Goal: Information Seeking & Learning: Learn about a topic

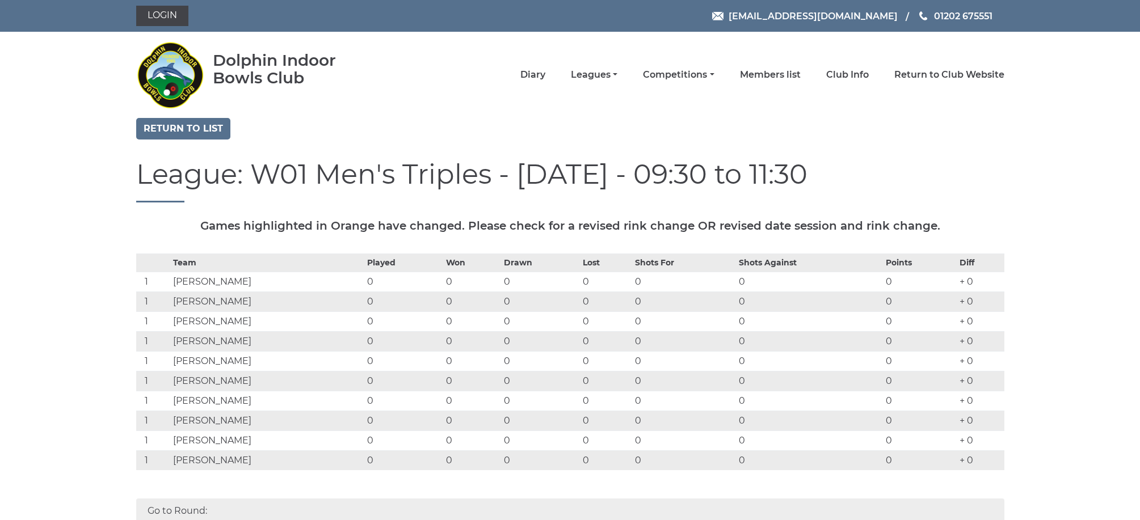
scroll to position [60, 0]
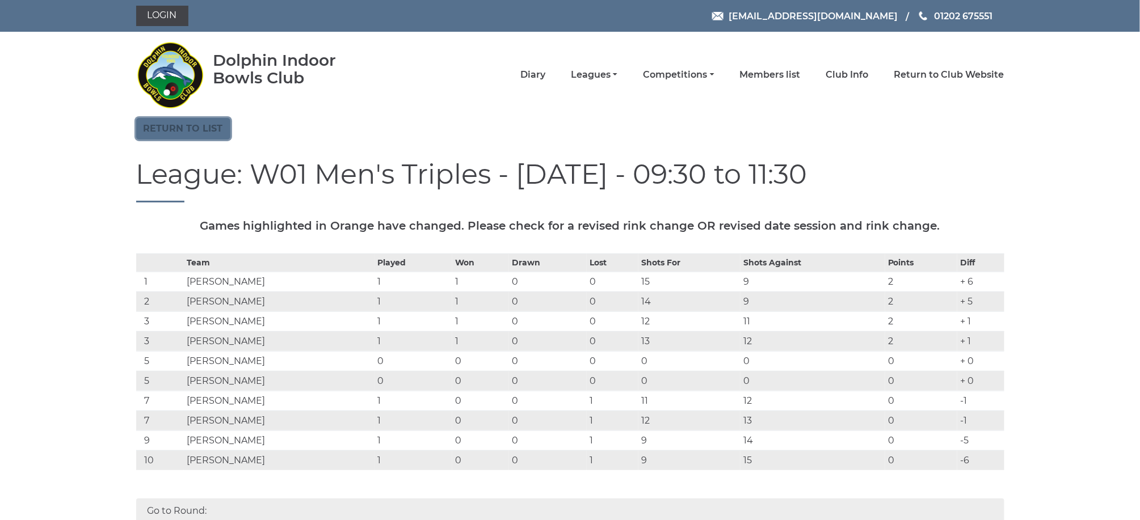
click at [208, 132] on link "Return to list" at bounding box center [183, 129] width 94 height 22
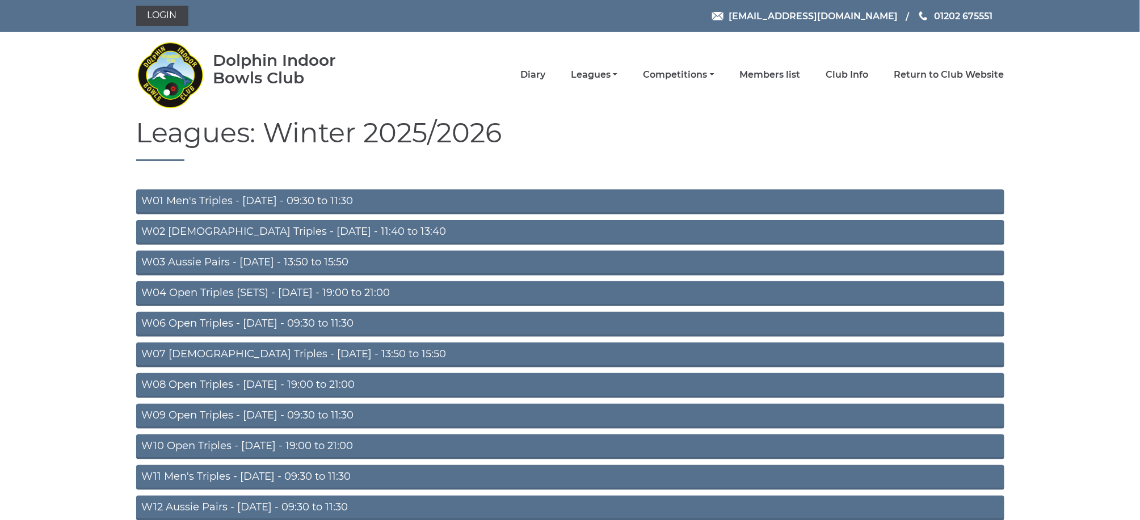
click at [260, 228] on link "W02 Ladies Triples - Monday - 11:40 to 13:40" at bounding box center [570, 232] width 868 height 25
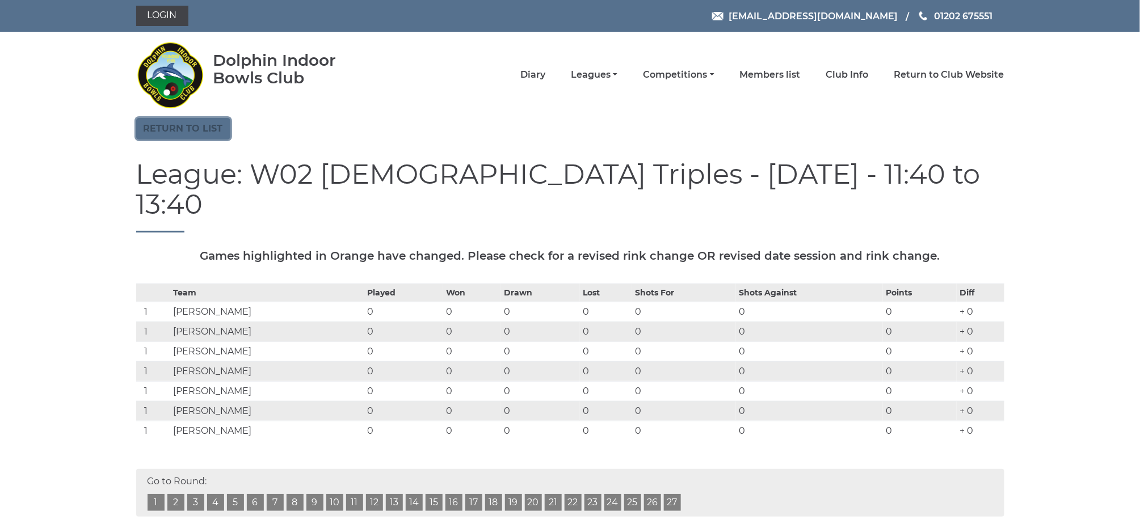
click at [198, 130] on link "Return to list" at bounding box center [183, 129] width 94 height 22
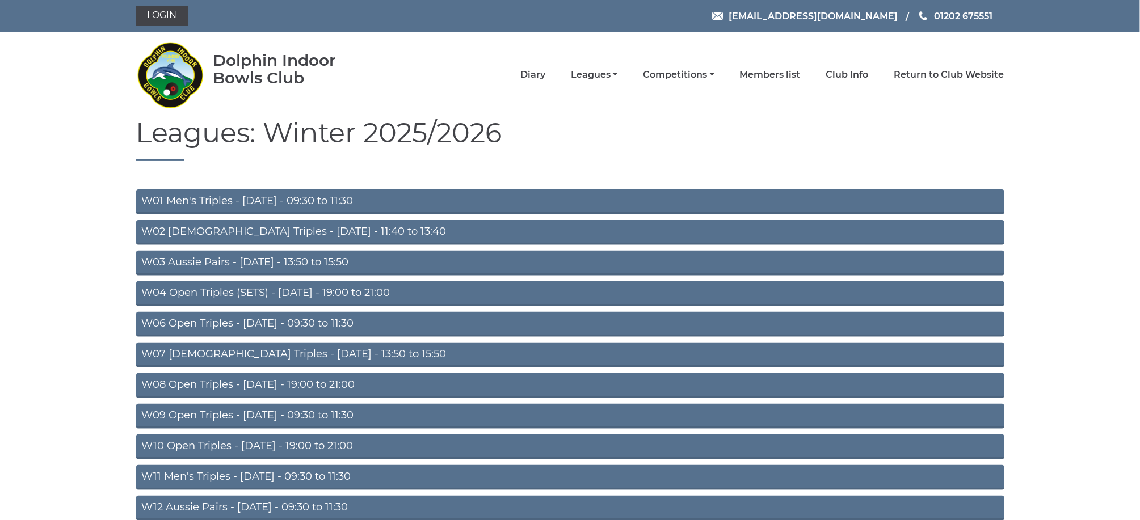
click at [271, 259] on link "W03 Aussie Pairs - [DATE] - 13:50 to 15:50" at bounding box center [570, 263] width 868 height 25
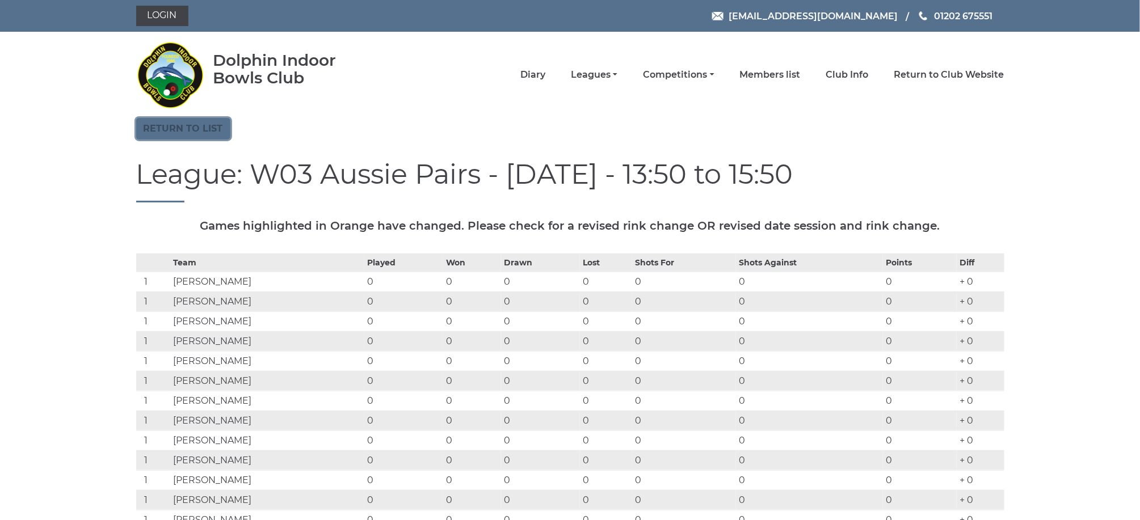
click at [201, 123] on link "Return to list" at bounding box center [183, 129] width 94 height 22
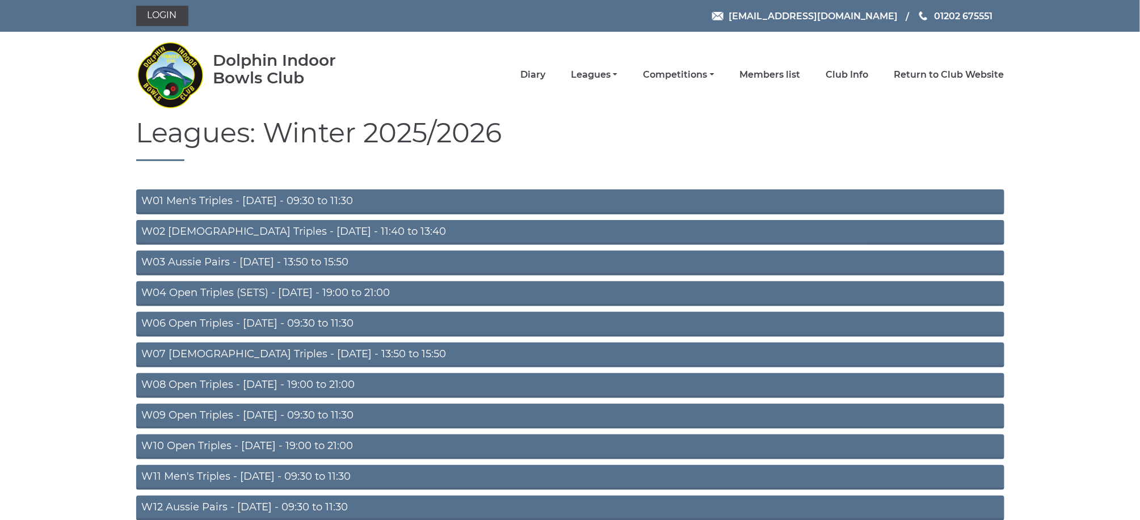
click at [229, 295] on link "W04 Open Triples (SETS) - [DATE] - 19:00 to 21:00" at bounding box center [570, 294] width 868 height 25
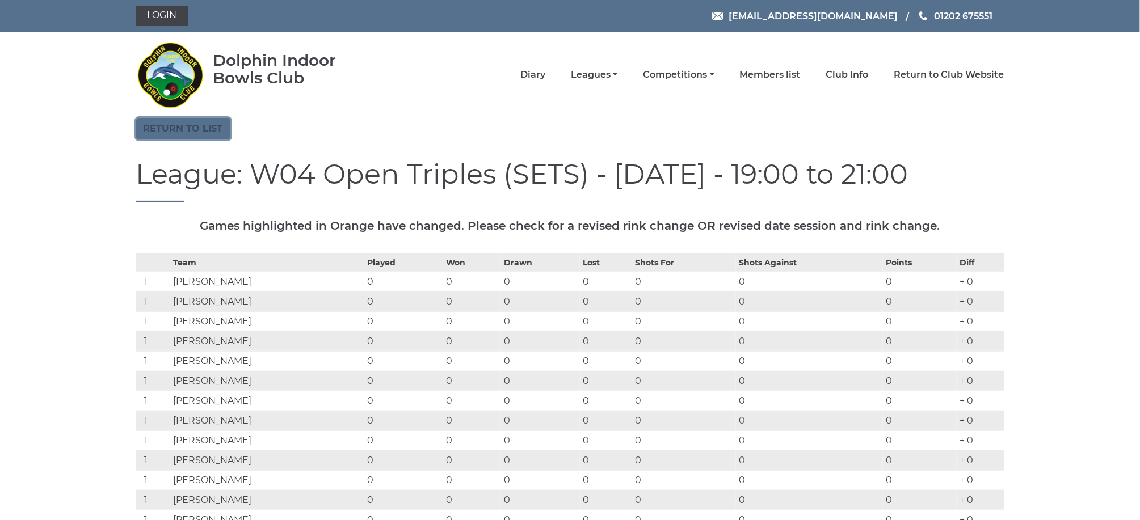
click at [201, 127] on link "Return to list" at bounding box center [183, 129] width 94 height 22
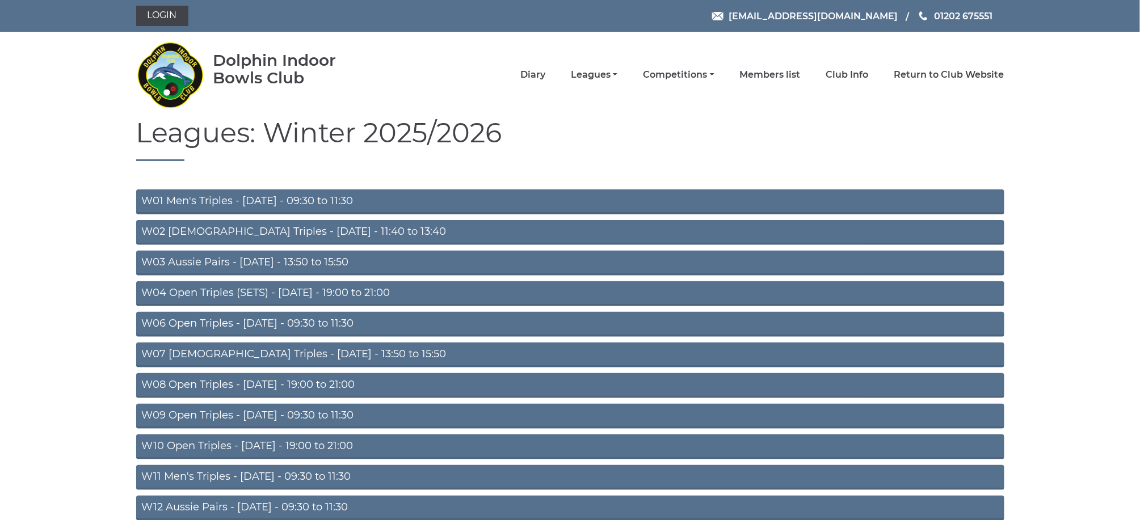
click at [257, 319] on link "W06 Open Triples - Tuesday - 09:30 to 11:30" at bounding box center [570, 324] width 868 height 25
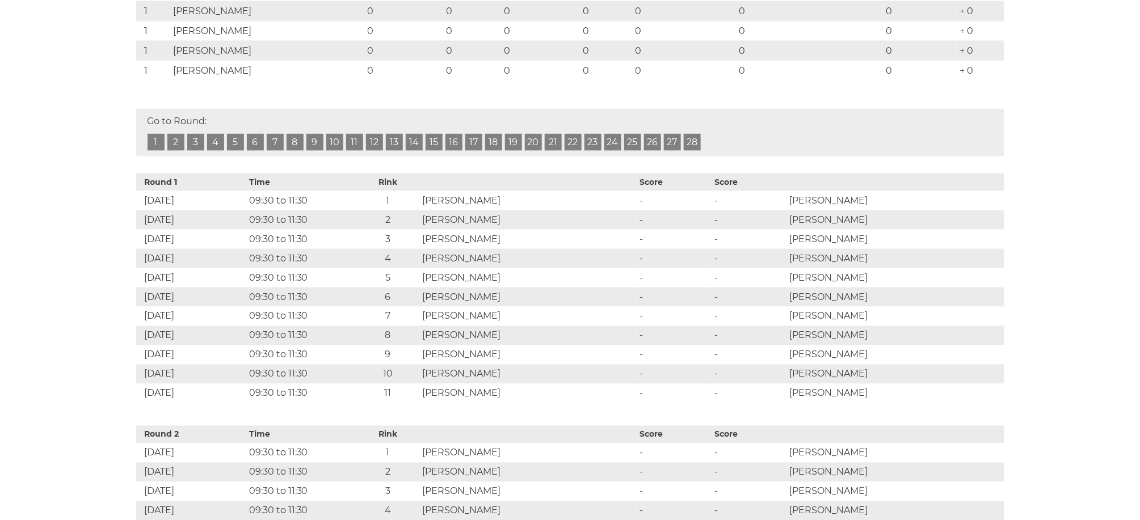
scroll to position [666, 0]
